Goal: Information Seeking & Learning: Learn about a topic

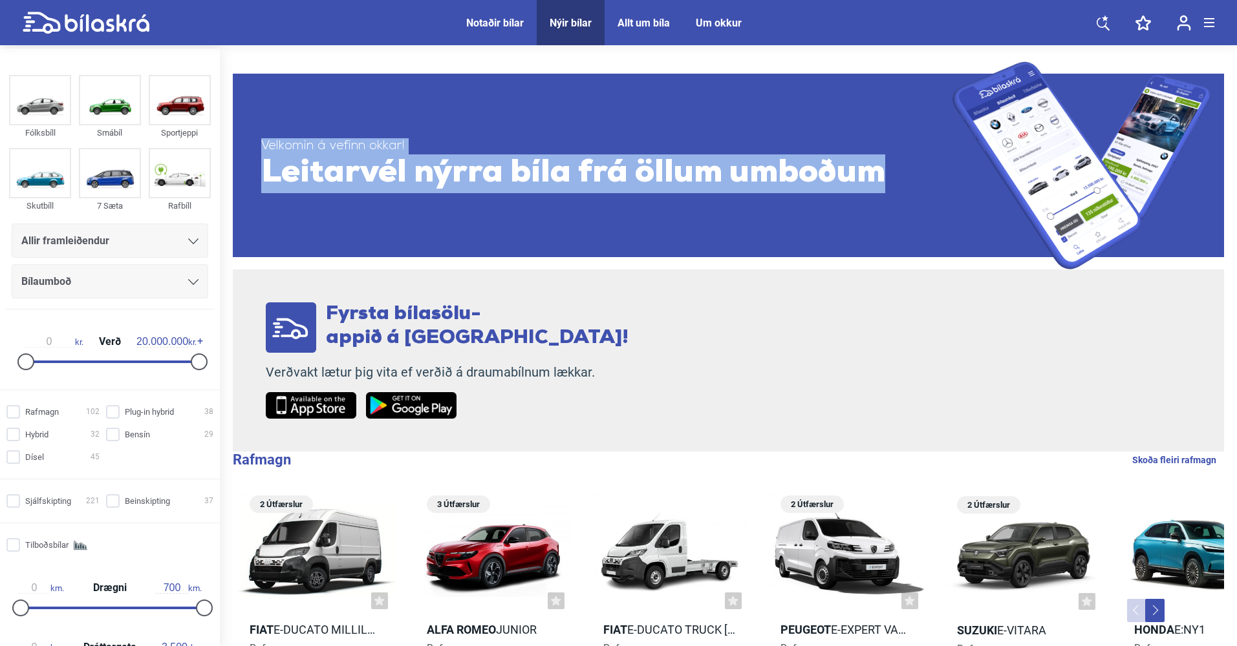
drag, startPoint x: 228, startPoint y: 142, endPoint x: 903, endPoint y: 204, distance: 677.7
click at [903, 204] on link "Velkomin á vefinn okkar! Leitarvél nýrra bíla frá öllum umboðum" at bounding box center [728, 165] width 991 height 208
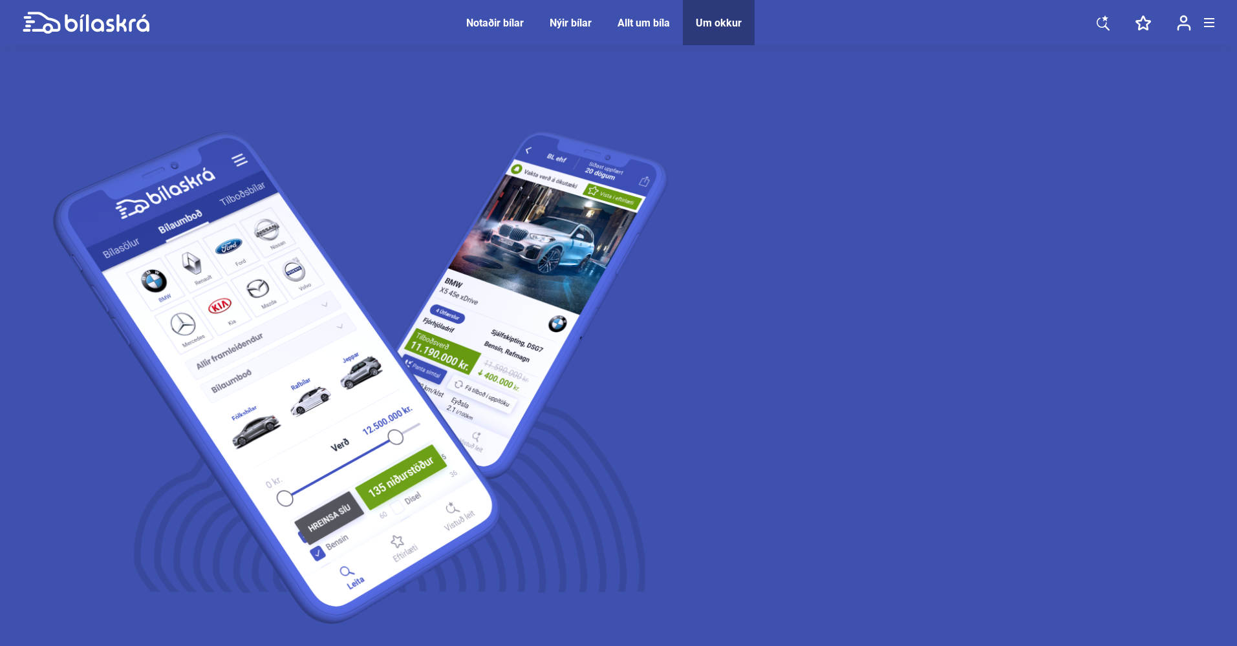
click at [41, 39] on link at bounding box center [86, 22] width 127 height 45
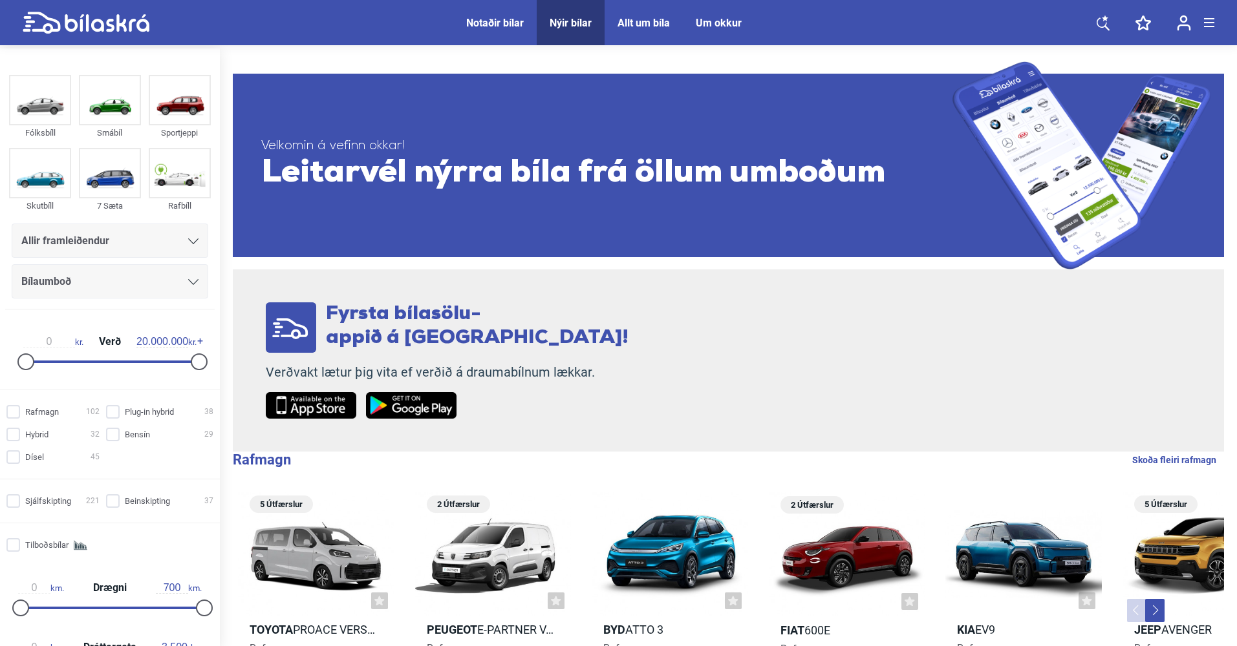
click at [664, 18] on div "Allt um bíla" at bounding box center [643, 23] width 52 height 12
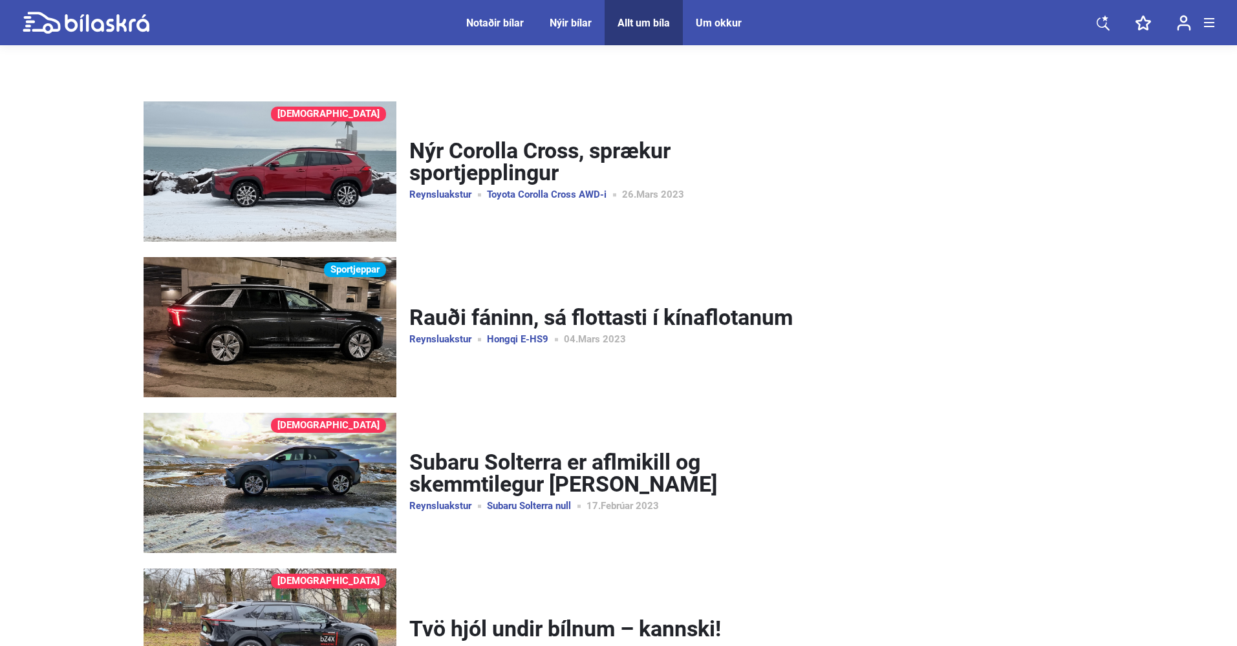
click at [587, 33] on span "Nýir bílar" at bounding box center [571, 22] width 68 height 45
click at [564, 17] on div "Nýir bílar" at bounding box center [570, 23] width 42 height 12
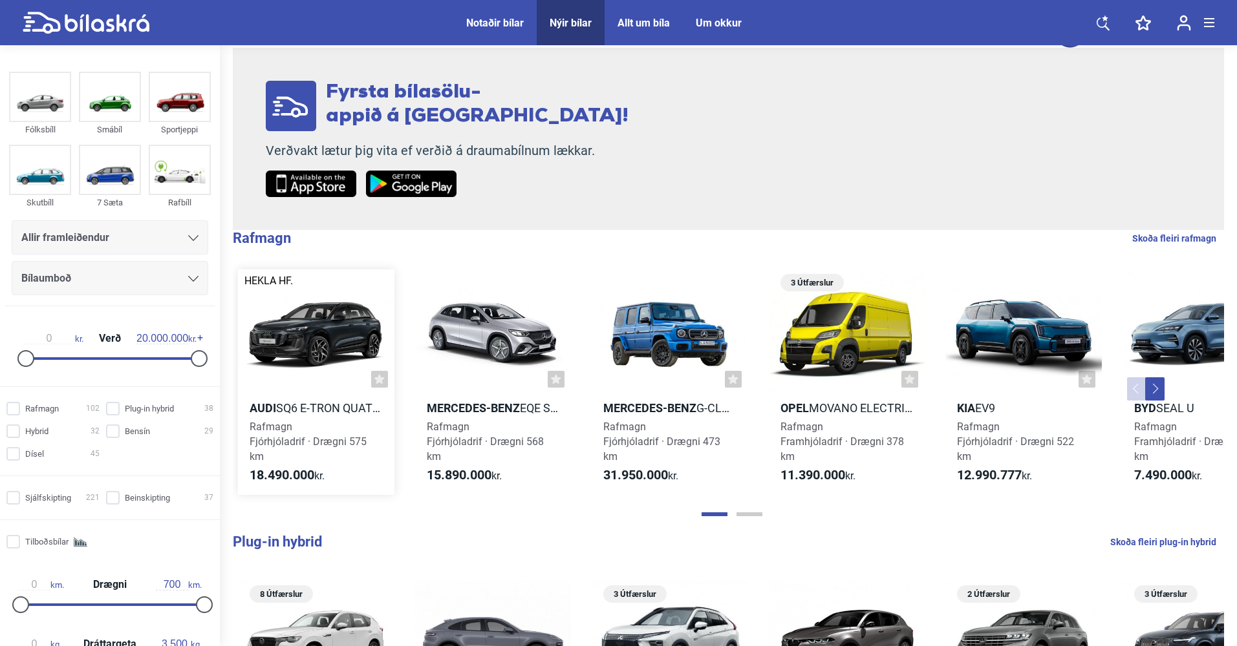
click at [310, 321] on div at bounding box center [316, 332] width 156 height 125
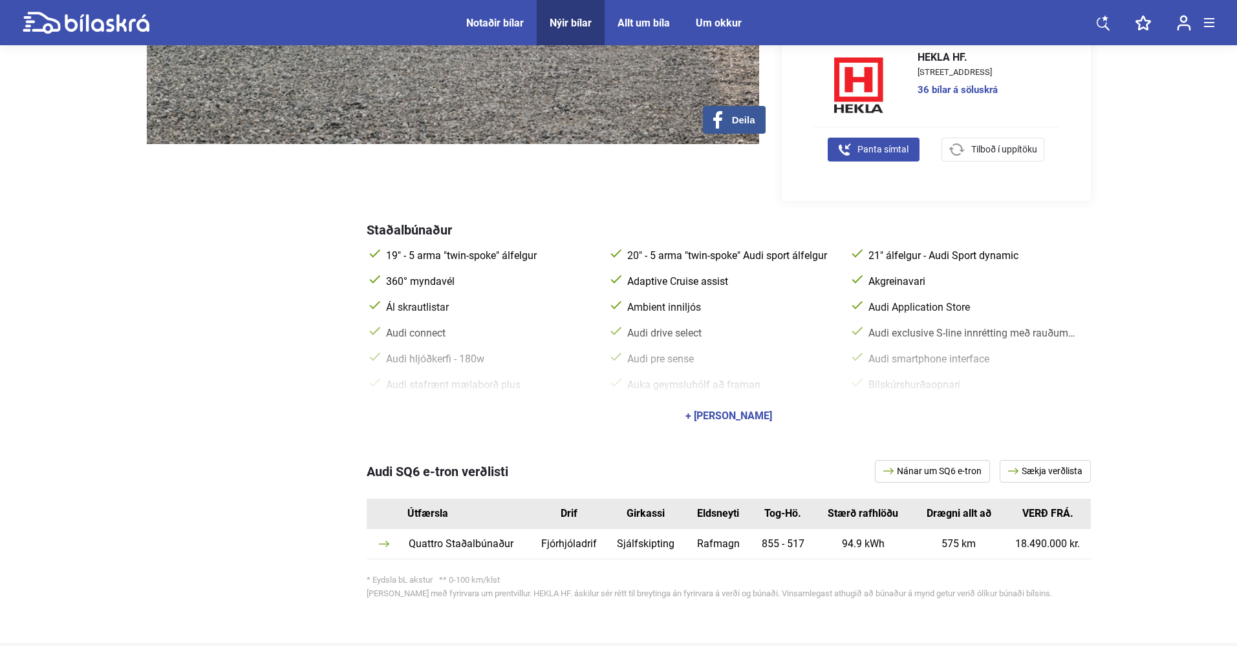
click at [738, 419] on div "+ [PERSON_NAME]" at bounding box center [728, 416] width 87 height 10
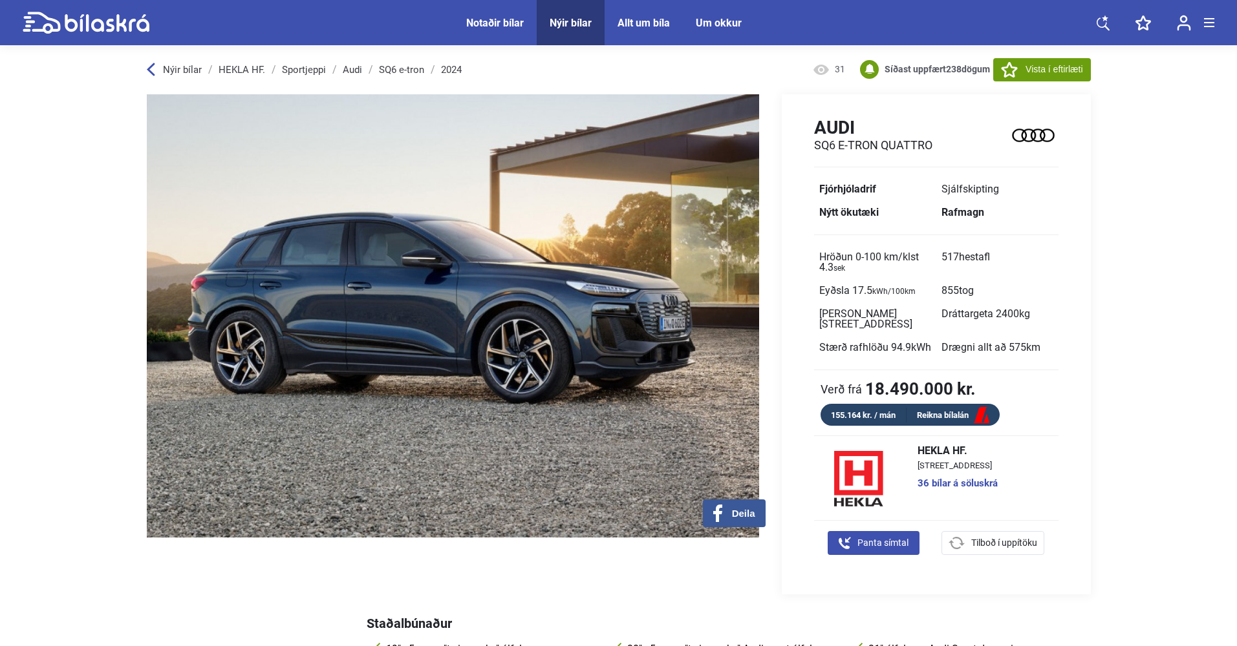
scroll to position [1, 0]
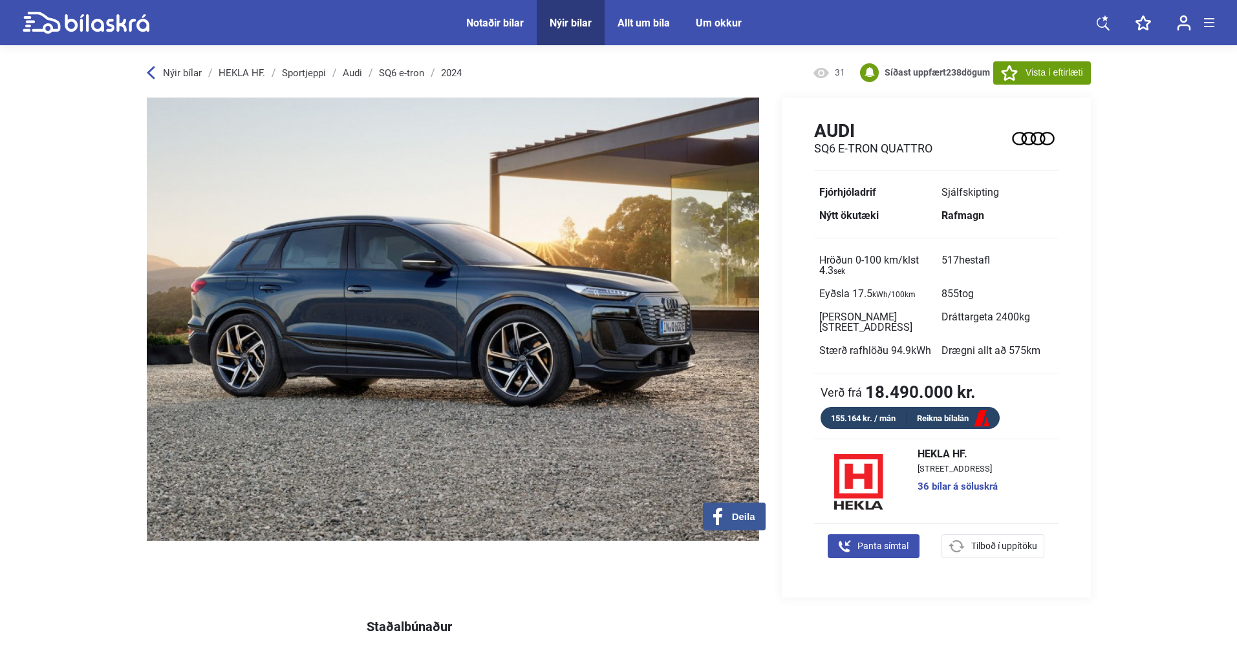
drag, startPoint x: 1057, startPoint y: 524, endPoint x: 788, endPoint y: 365, distance: 312.1
click at [788, 367] on div "Audi SQ6 e-tron Quattro Fjórhjóladrif Sjálfskipting Nýtt ökutæki Rafmagn Hröðun…" at bounding box center [935, 348] width 309 height 500
click at [788, 365] on div "Audi SQ6 e-tron Quattro Fjórhjóladrif Sjálfskipting Nýtt ökutæki Rafmagn Hröðun…" at bounding box center [935, 274] width 309 height 309
drag, startPoint x: 945, startPoint y: 476, endPoint x: 1068, endPoint y: 514, distance: 128.4
click at [1070, 516] on div "Audi SQ6 e-tron Quattro Fjórhjóladrif Sjálfskipting Nýtt ökutæki Rafmagn Hröðun…" at bounding box center [935, 348] width 309 height 500
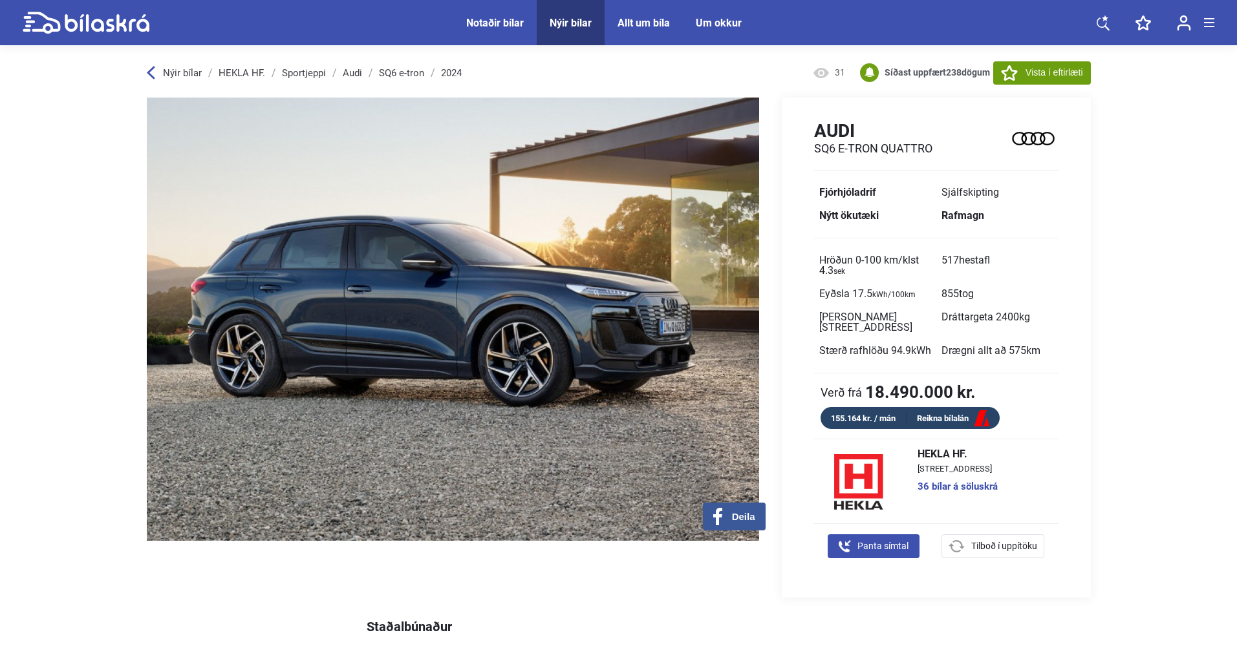
click at [997, 492] on link "36 bílar á söluskrá" at bounding box center [957, 487] width 80 height 10
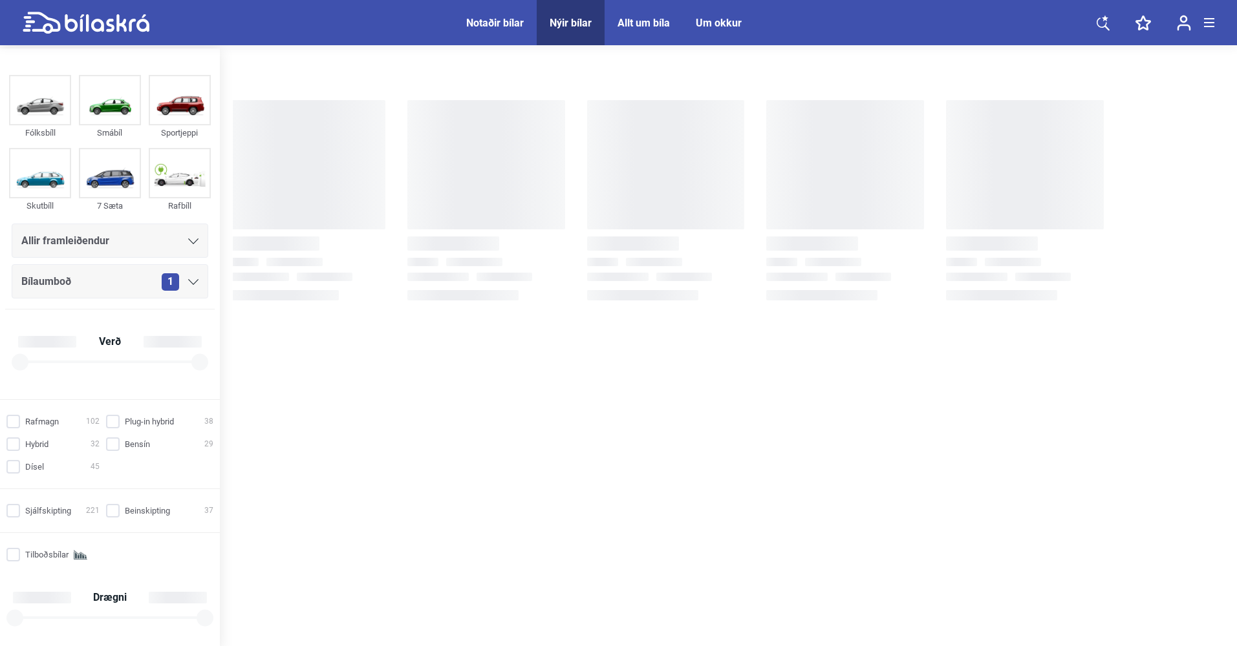
drag, startPoint x: 1039, startPoint y: 496, endPoint x: 811, endPoint y: 205, distance: 370.6
click at [811, 204] on div at bounding box center [728, 348] width 1017 height 601
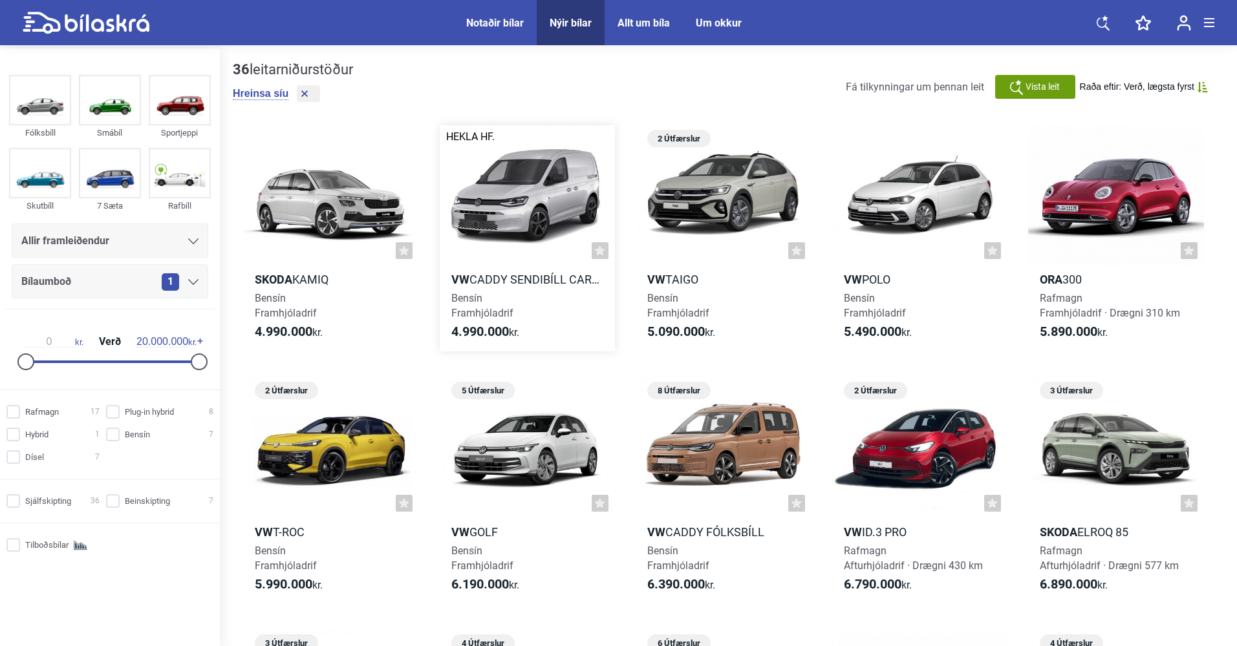
click at [504, 192] on div at bounding box center [528, 195] width 176 height 140
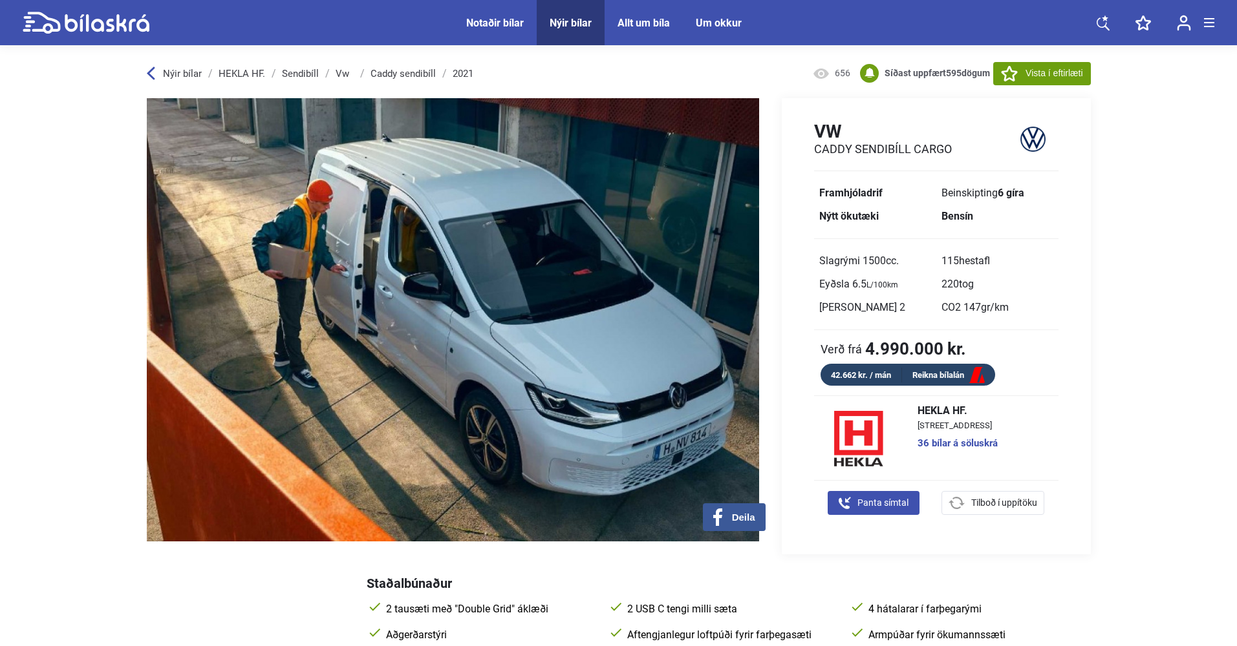
drag, startPoint x: 801, startPoint y: 134, endPoint x: 1109, endPoint y: 487, distance: 468.2
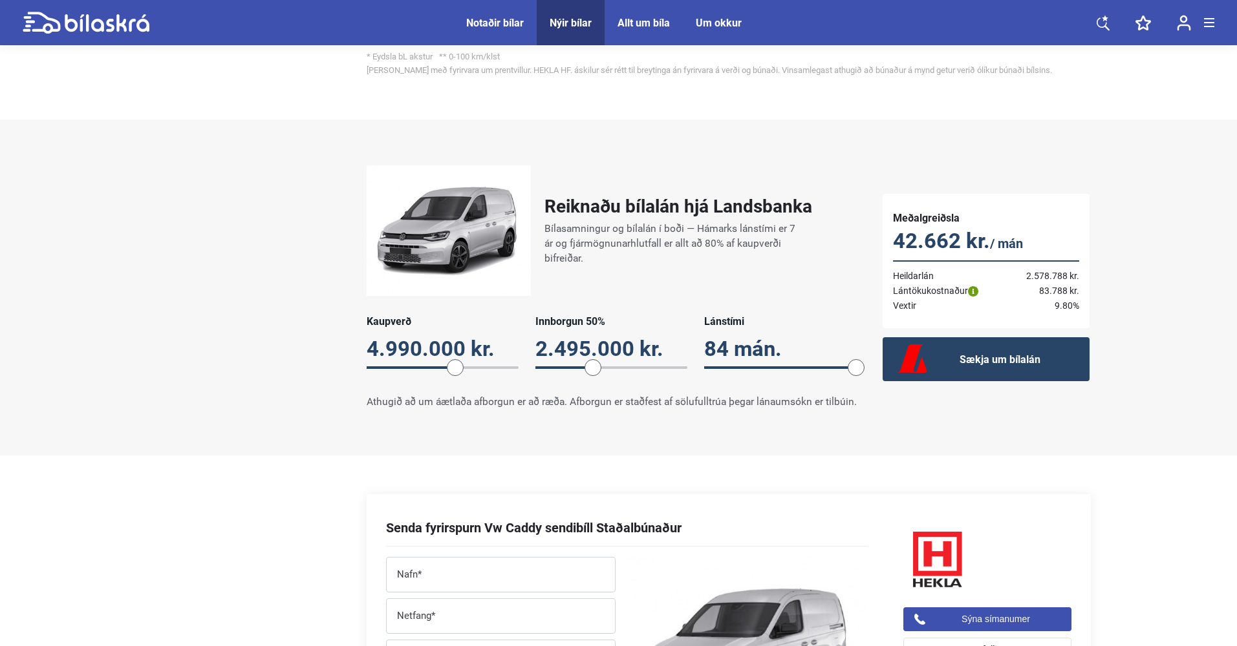
scroll to position [1120, 0]
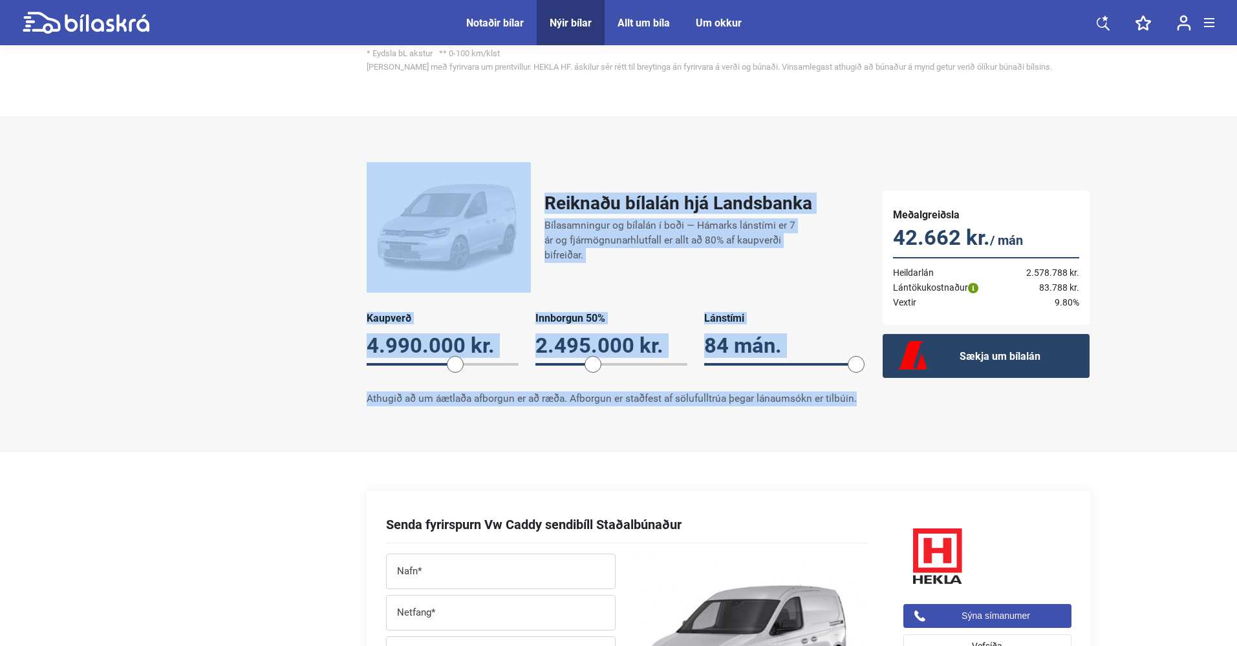
drag, startPoint x: 307, startPoint y: 238, endPoint x: 849, endPoint y: 405, distance: 567.0
click at [849, 405] on div "Reiknaðu bílalán hjá Landsbanka Bílasamningur og bílalán í boði — Hámarks lánst…" at bounding box center [619, 284] width 970 height 270
click at [849, 405] on p "Athugið að um áætlaða afborgun er að ræða. Afborgun er staðfest af sölufulltrúa…" at bounding box center [612, 399] width 490 height 15
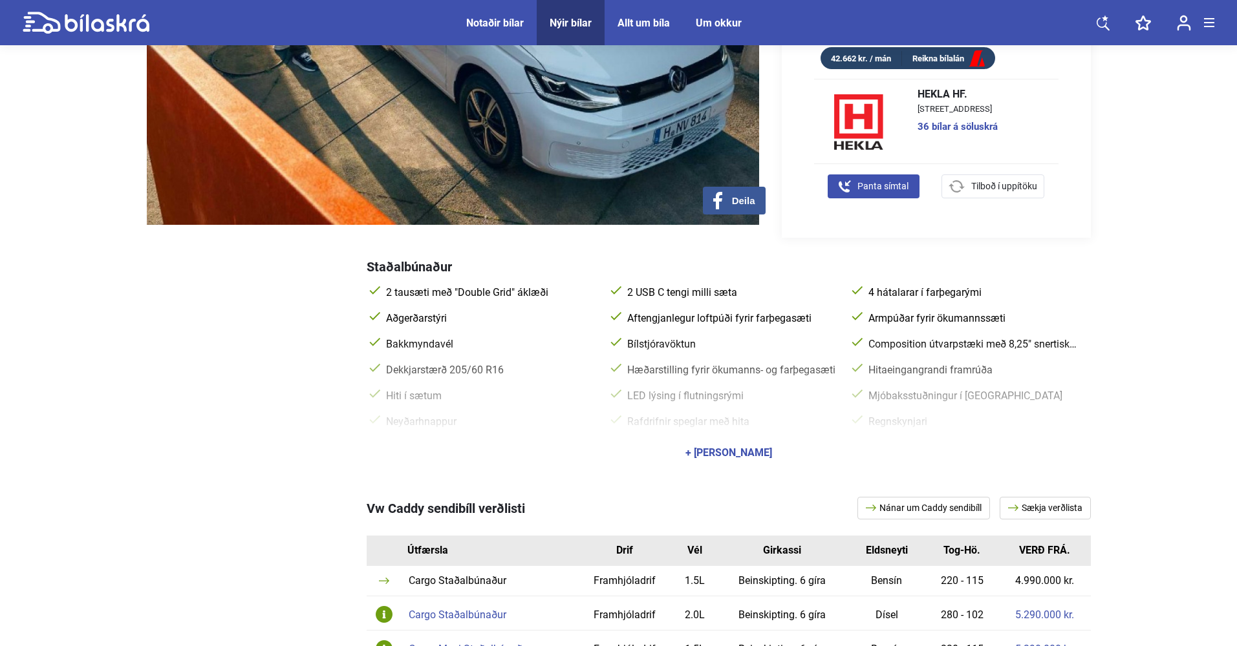
click at [750, 448] on div "+ [PERSON_NAME]" at bounding box center [728, 453] width 87 height 10
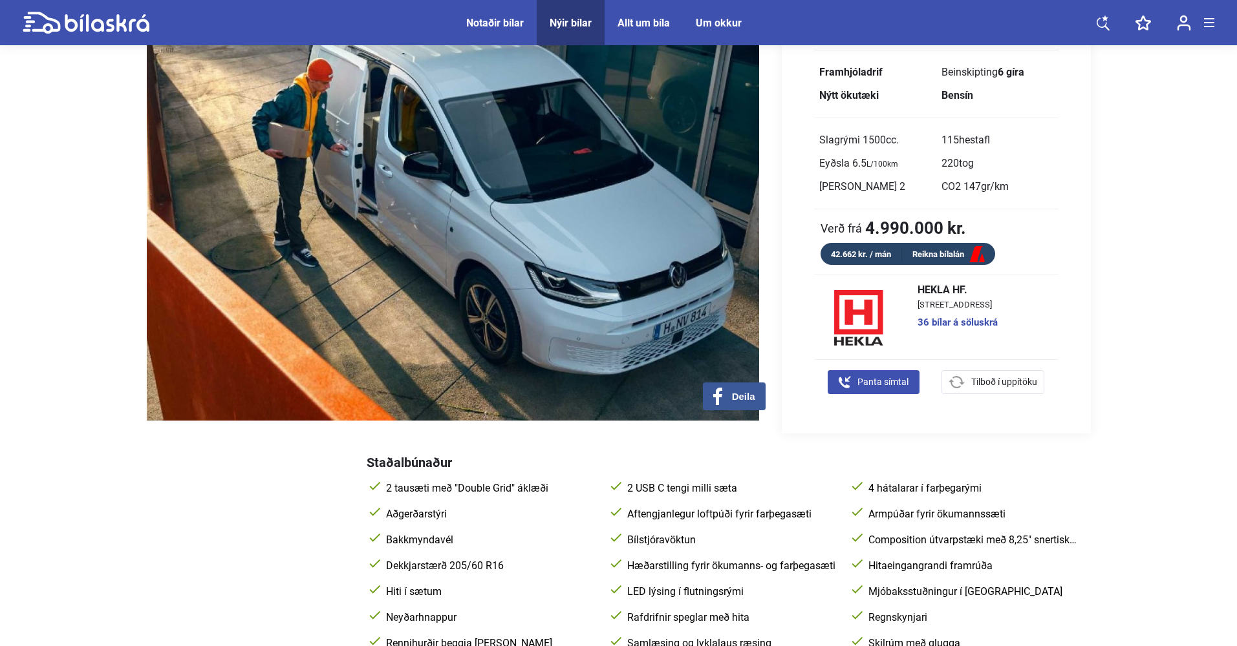
scroll to position [0, 0]
